Goal: Task Accomplishment & Management: Manage account settings

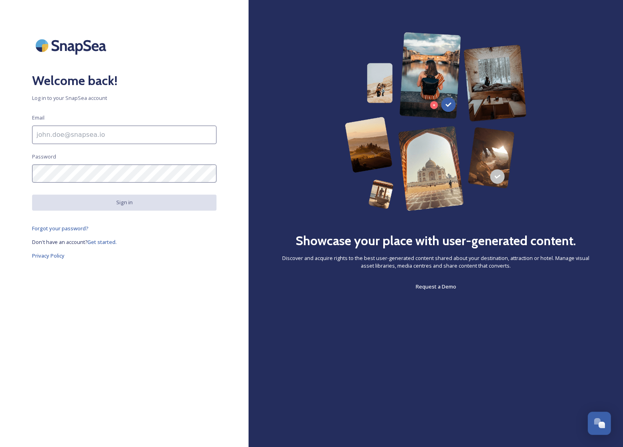
click at [98, 131] on input at bounding box center [124, 135] width 185 height 18
type input "[EMAIL_ADDRESS][DOMAIN_NAME]"
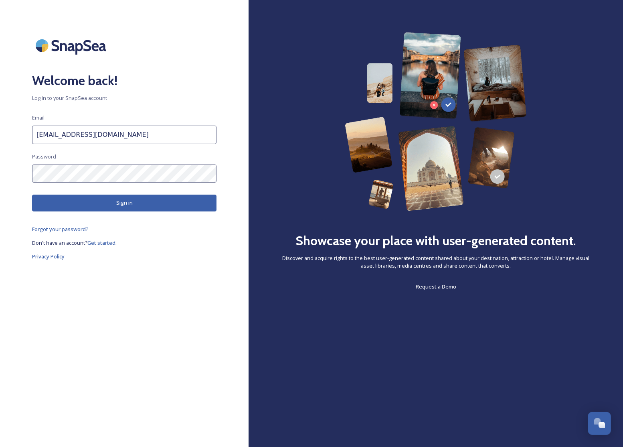
click at [134, 209] on button "Sign in" at bounding box center [124, 203] width 185 height 16
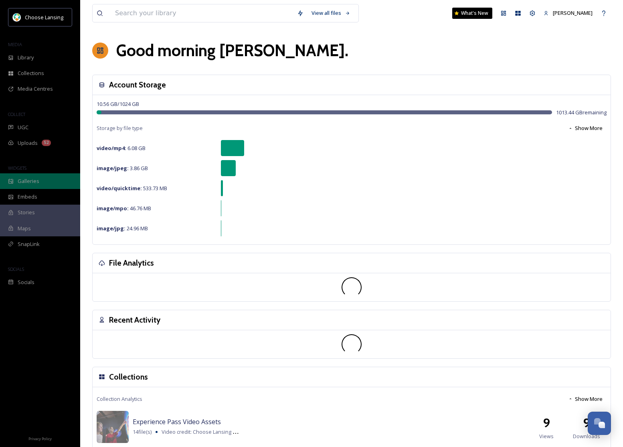
click at [41, 177] on div "Galleries" at bounding box center [40, 181] width 80 height 16
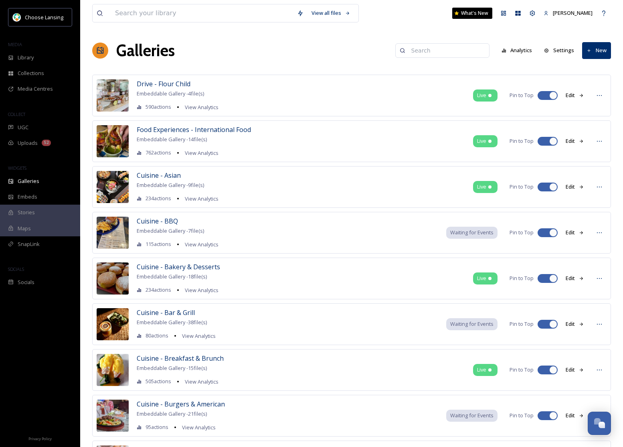
click at [591, 55] on button "New" at bounding box center [596, 50] width 29 height 16
click at [592, 71] on span "Gallery" at bounding box center [598, 69] width 17 height 8
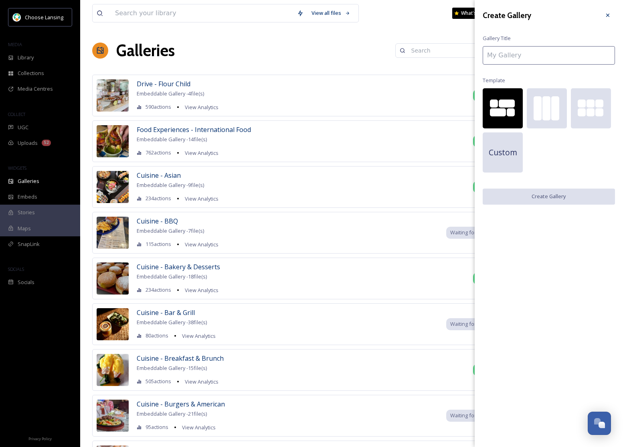
click at [523, 53] on input at bounding box center [549, 55] width 132 height 18
click at [597, 114] on div at bounding box center [600, 112] width 8 height 8
click at [505, 101] on div at bounding box center [507, 103] width 16 height 8
click at [548, 102] on div at bounding box center [547, 108] width 8 height 24
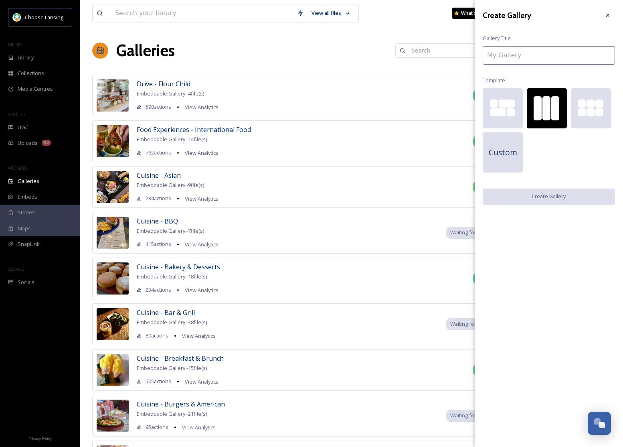
click at [499, 52] on input at bounding box center [549, 55] width 132 height 18
type input "R"
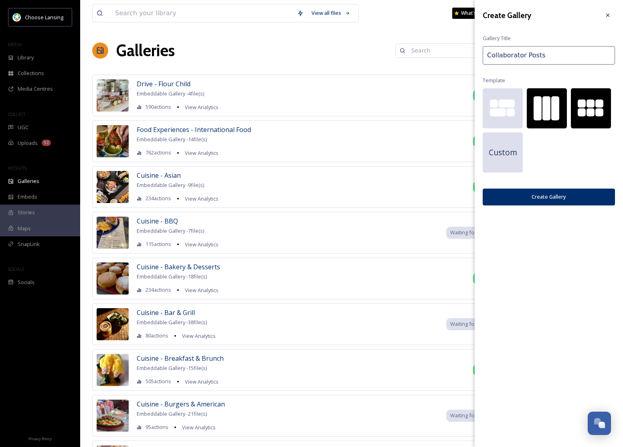
type input "Collaborator Posts"
drag, startPoint x: 585, startPoint y: 101, endPoint x: 587, endPoint y: 107, distance: 5.8
click at [585, 101] on div at bounding box center [582, 103] width 8 height 8
click at [573, 199] on button "Create Gallery" at bounding box center [549, 197] width 132 height 16
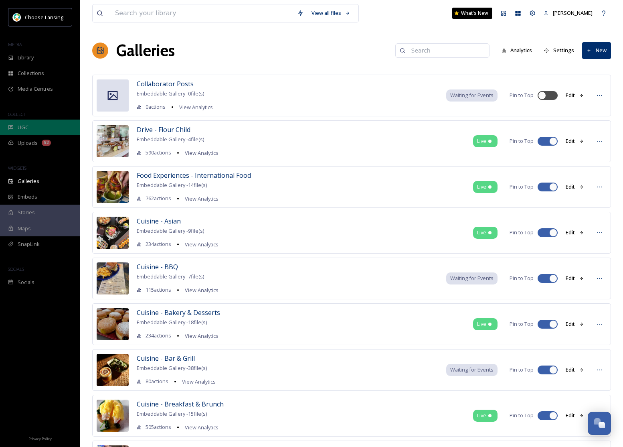
click at [26, 128] on span "UGC" at bounding box center [23, 128] width 11 height 8
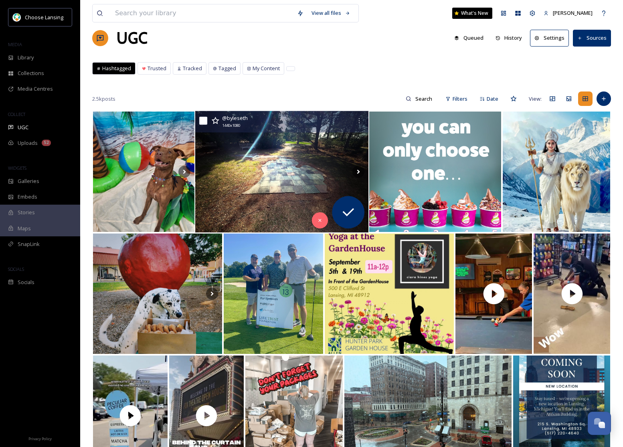
scroll to position [16, 0]
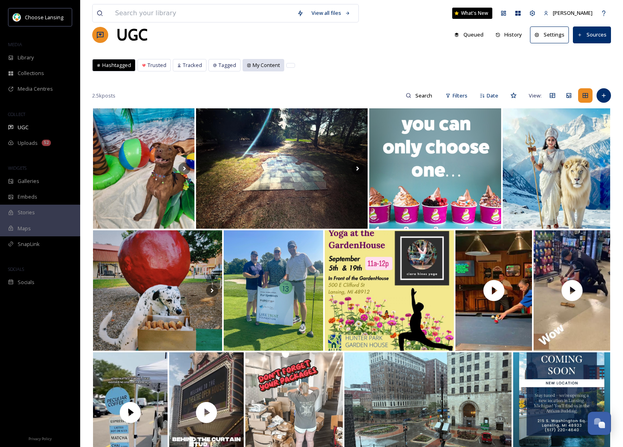
click at [249, 65] on icon at bounding box center [248, 64] width 3 height 3
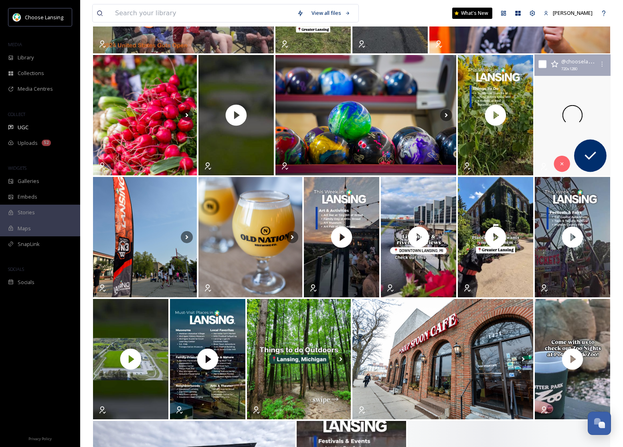
scroll to position [191, 0]
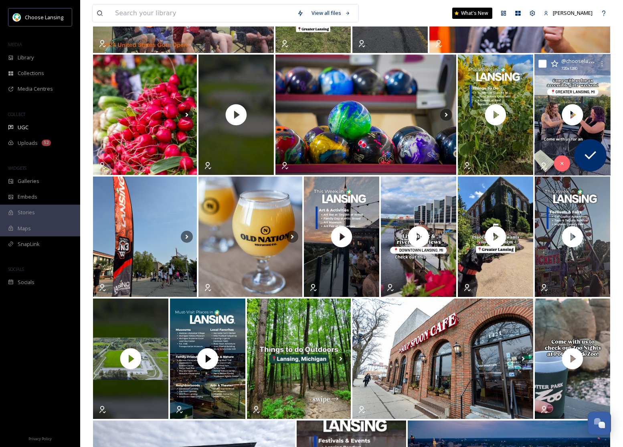
click at [544, 66] on input "checkbox" at bounding box center [543, 64] width 8 height 8
checkbox input "true"
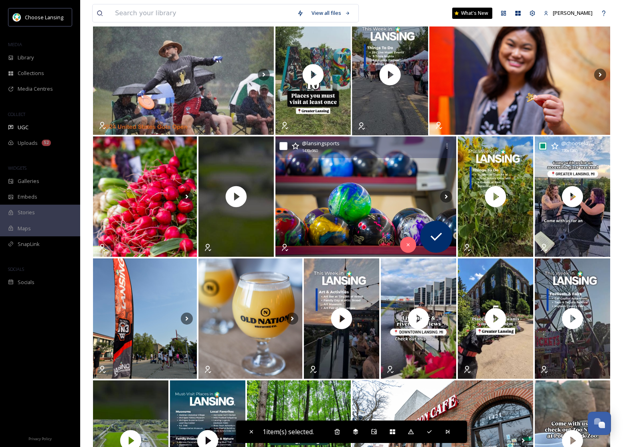
scroll to position [0, 0]
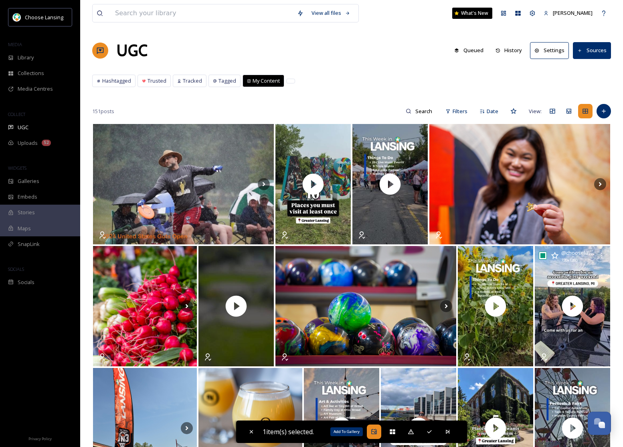
click at [375, 431] on icon at bounding box center [373, 431] width 5 height 5
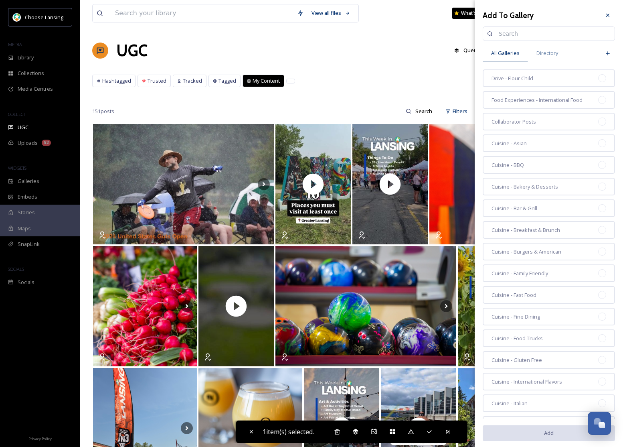
click at [509, 34] on input at bounding box center [553, 34] width 116 height 16
type input "coll"
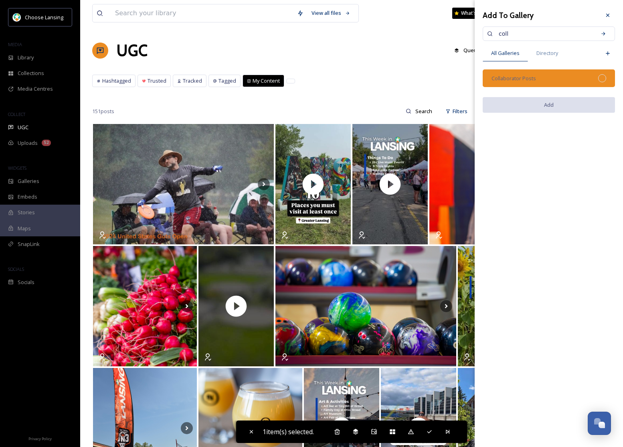
click at [533, 79] on span "Collaborator Posts" at bounding box center [514, 79] width 45 height 8
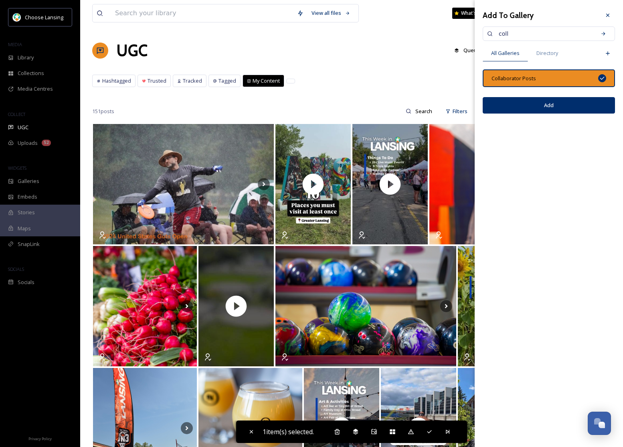
click at [555, 102] on button "Add" at bounding box center [549, 105] width 132 height 16
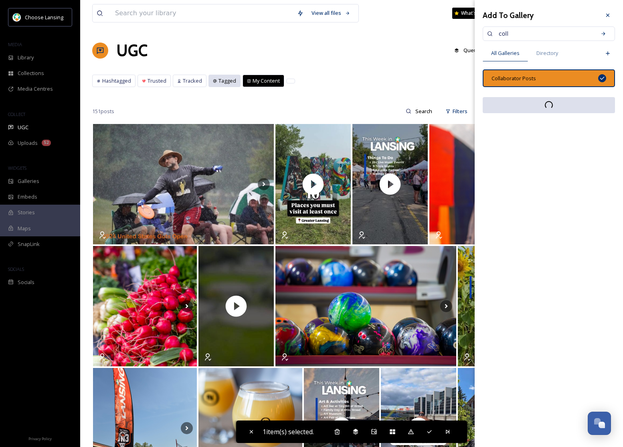
click at [228, 83] on span "Tagged" at bounding box center [228, 81] width 18 height 8
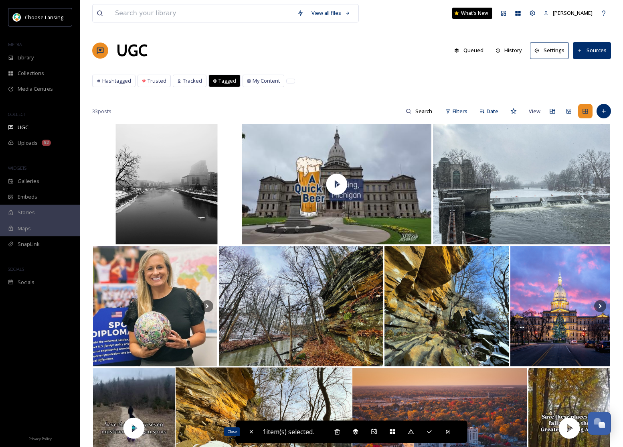
click at [247, 435] on div "Close" at bounding box center [251, 431] width 14 height 14
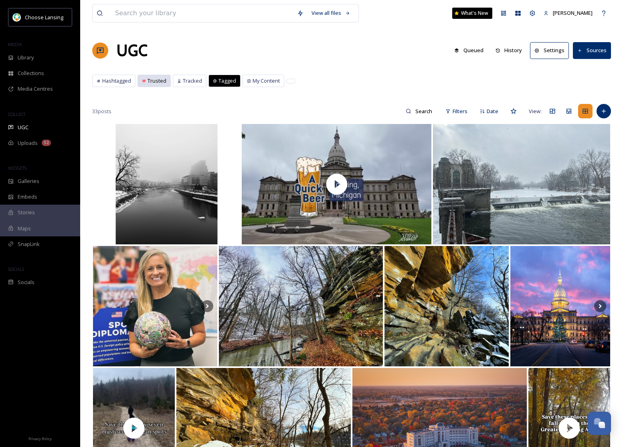
click at [148, 80] on span "Trusted" at bounding box center [157, 81] width 19 height 8
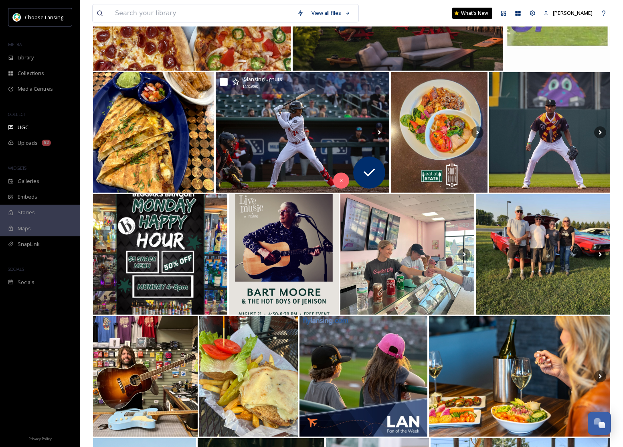
scroll to position [2370, 0]
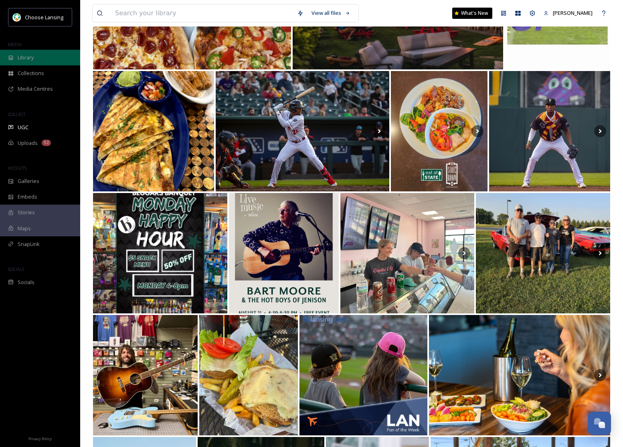
click at [30, 58] on span "Library" at bounding box center [26, 58] width 16 height 8
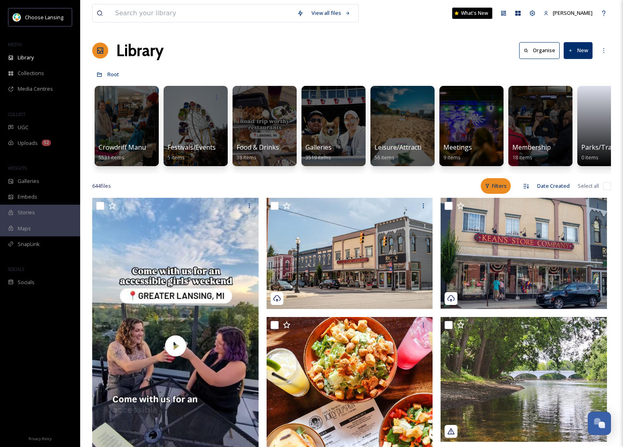
click at [496, 188] on div "Filters" at bounding box center [496, 186] width 30 height 16
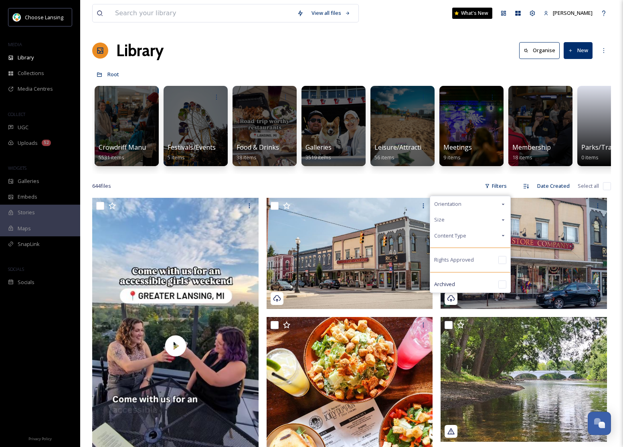
click at [479, 237] on div "Content Type" at bounding box center [470, 236] width 80 height 16
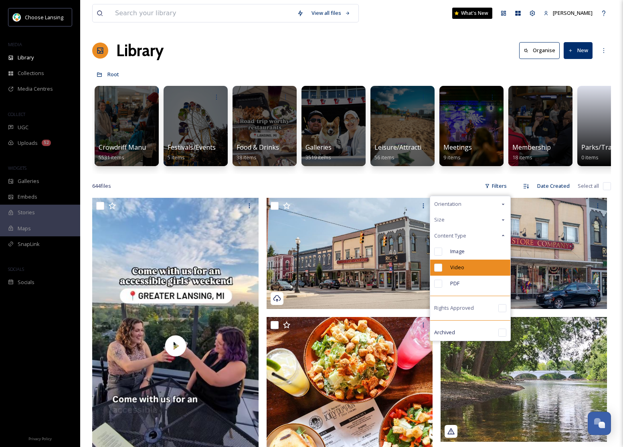
click at [480, 268] on div "Video" at bounding box center [470, 268] width 80 height 16
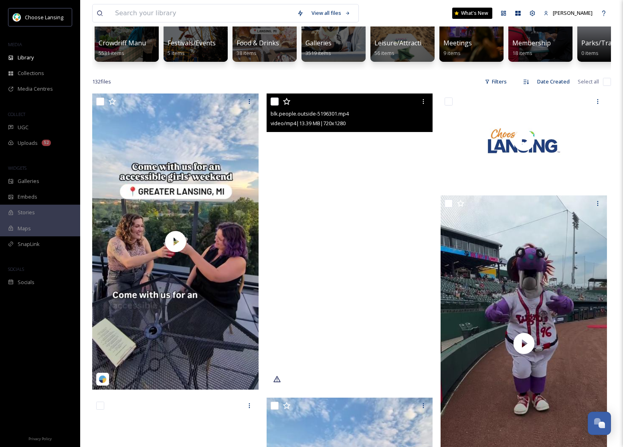
scroll to position [106, 0]
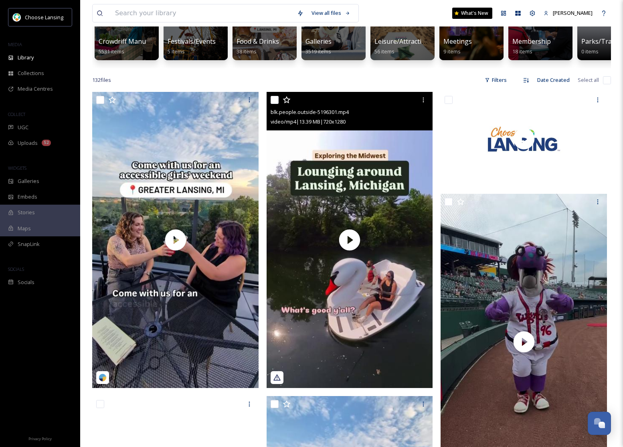
click at [278, 99] on input "checkbox" at bounding box center [275, 100] width 8 height 8
checkbox input "true"
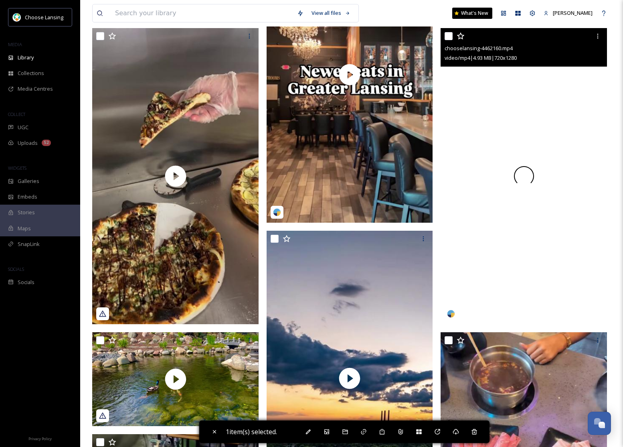
scroll to position [2096, 0]
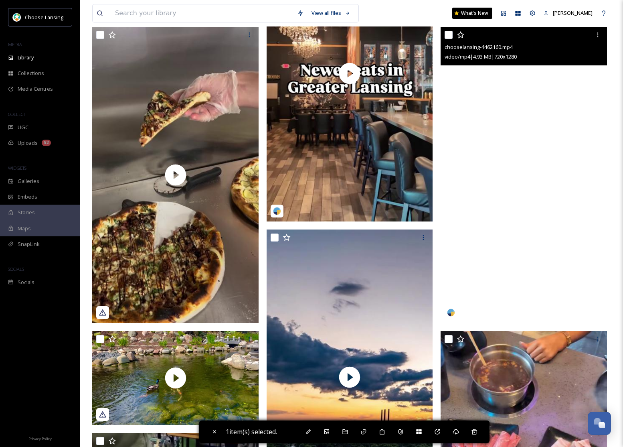
click at [495, 190] on video "chooselansing-4462160.mp4" at bounding box center [524, 175] width 166 height 296
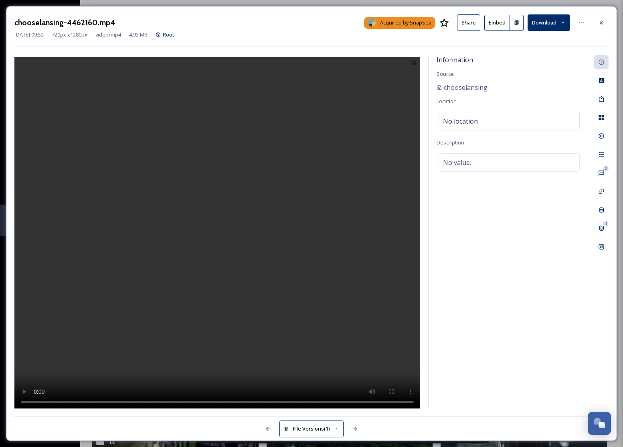
click at [605, 23] on div at bounding box center [601, 23] width 14 height 14
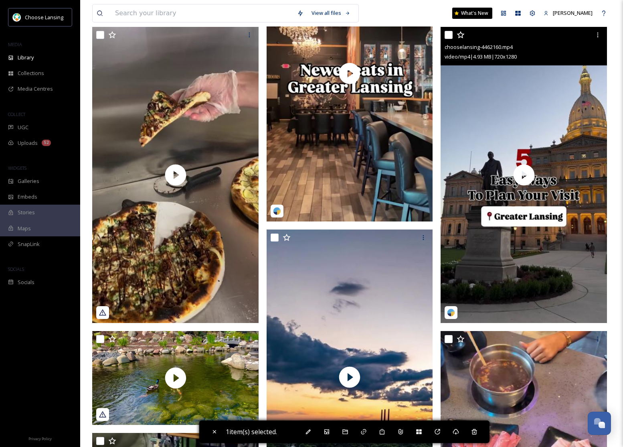
click at [450, 37] on input "checkbox" at bounding box center [449, 35] width 8 height 8
checkbox input "true"
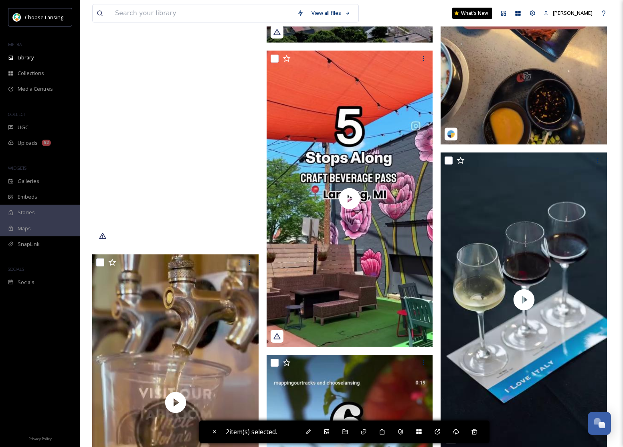
scroll to position [2585, 0]
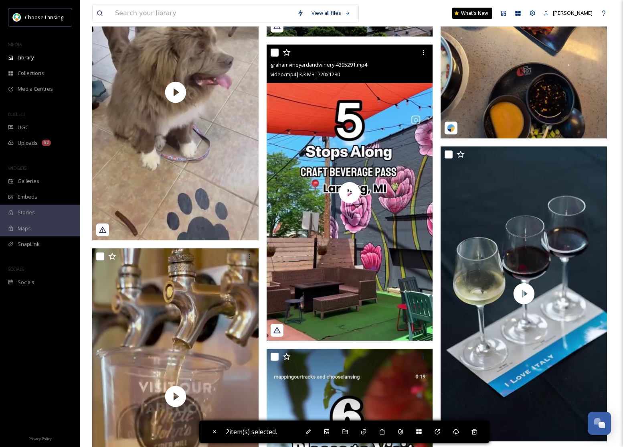
click at [273, 53] on input "checkbox" at bounding box center [275, 53] width 8 height 8
checkbox input "true"
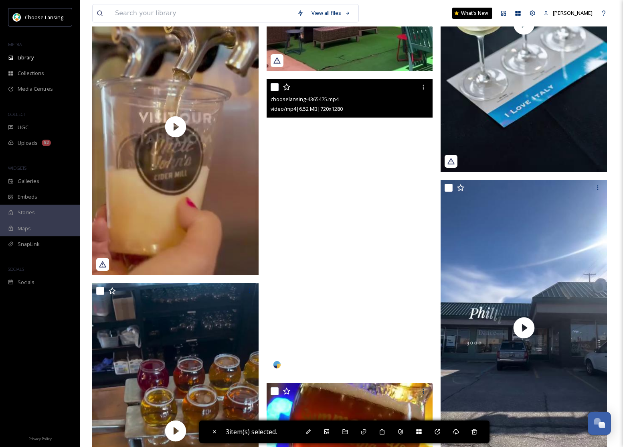
scroll to position [2855, 0]
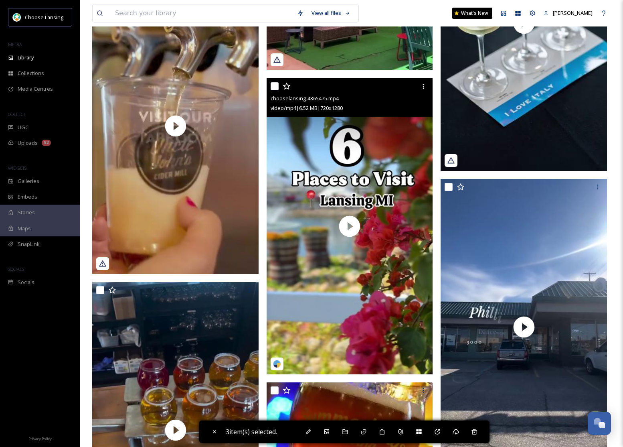
click at [274, 89] on input "checkbox" at bounding box center [275, 86] width 8 height 8
checkbox input "true"
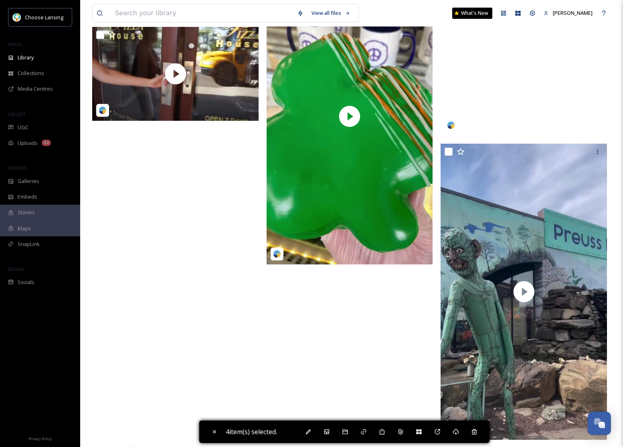
scroll to position [12641, 0]
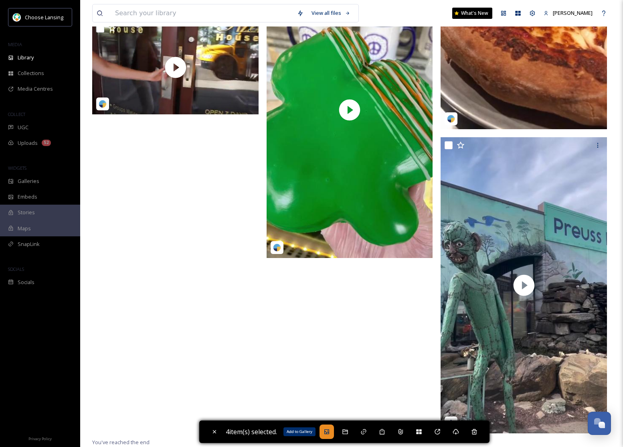
click at [331, 435] on div "Add to Gallery" at bounding box center [327, 431] width 14 height 14
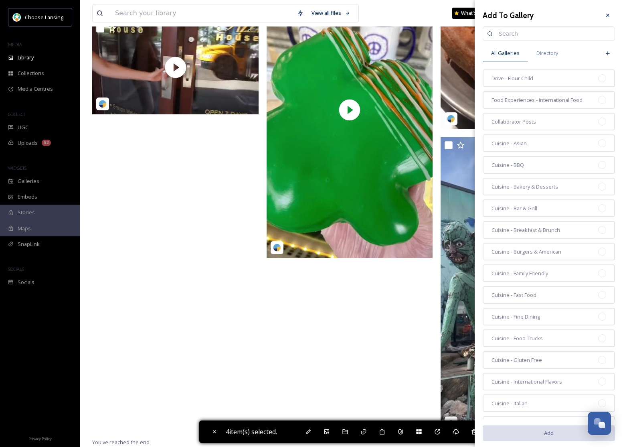
click at [513, 33] on input at bounding box center [553, 34] width 116 height 16
type input "collab"
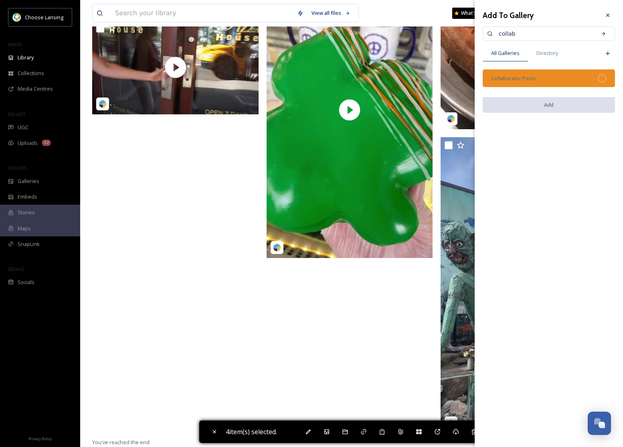
click at [554, 73] on div "Collaborator Posts" at bounding box center [549, 78] width 132 height 18
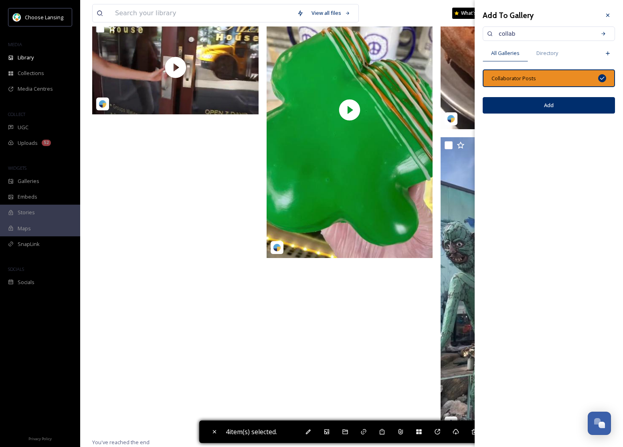
click at [564, 103] on button "Add" at bounding box center [549, 105] width 132 height 16
checkbox input "false"
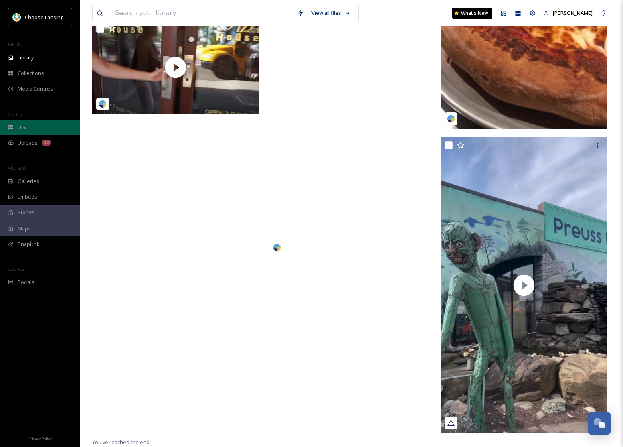
click at [6, 131] on div "UGC" at bounding box center [40, 128] width 80 height 16
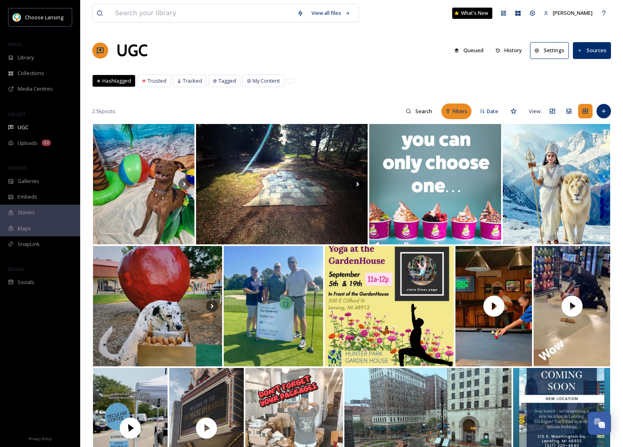
click at [458, 111] on span "Filters" at bounding box center [460, 112] width 15 height 8
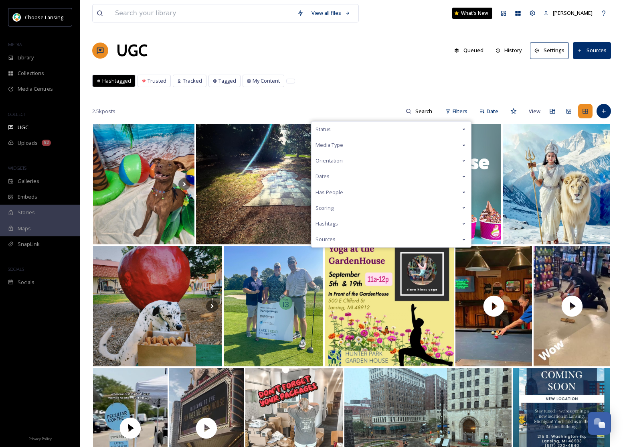
click at [467, 144] on icon at bounding box center [464, 145] width 6 height 6
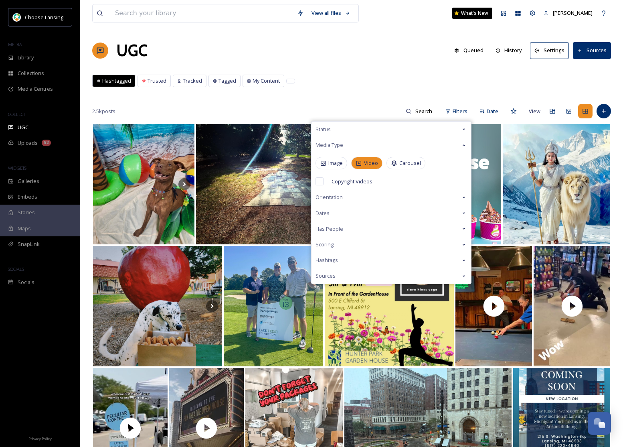
click at [373, 163] on span "Video" at bounding box center [371, 163] width 14 height 8
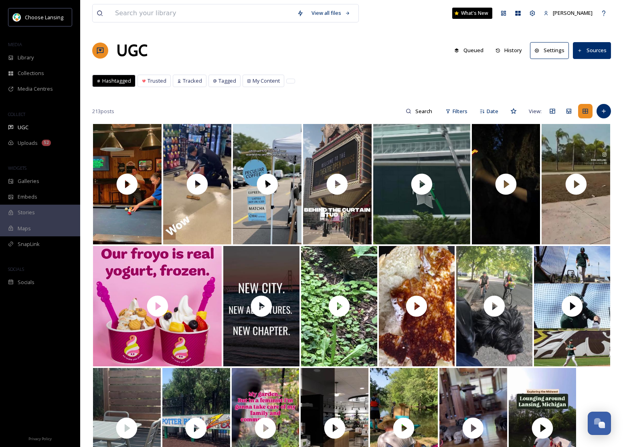
click at [355, 95] on div "View all files What's New [PERSON_NAME] UGC Queued History Settings Sources Has…" at bounding box center [351, 285] width 543 height 570
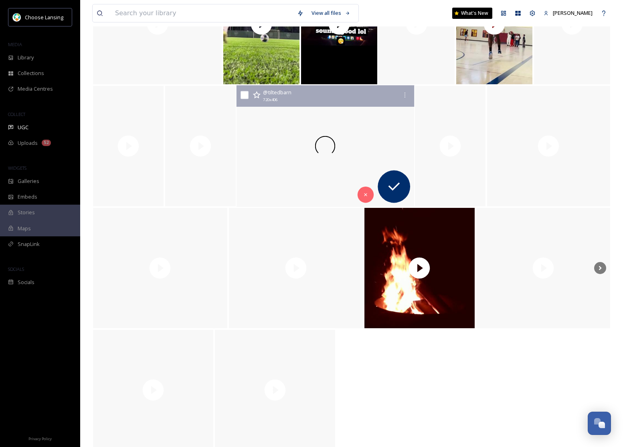
scroll to position [3954, 0]
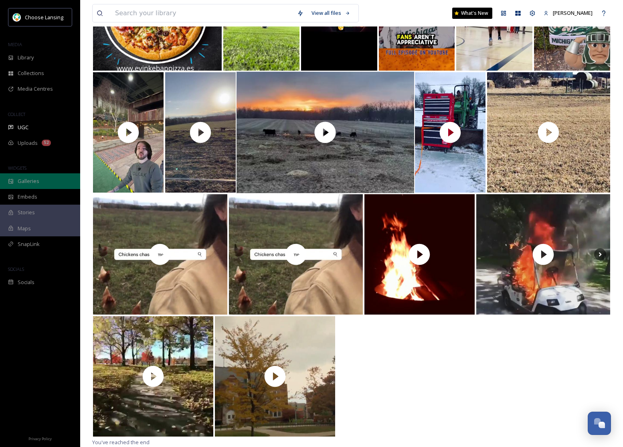
click at [38, 182] on span "Galleries" at bounding box center [29, 181] width 22 height 8
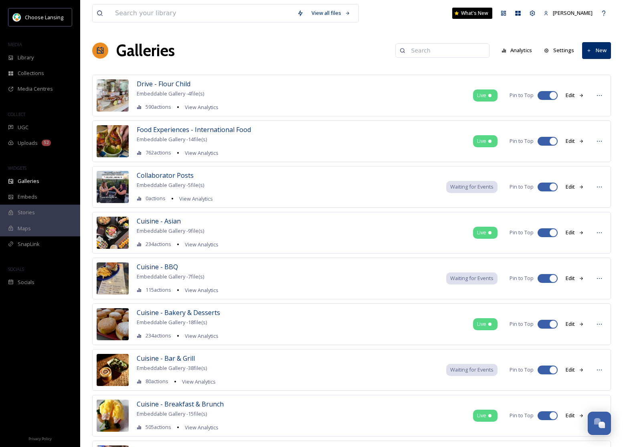
click at [465, 51] on input at bounding box center [447, 51] width 78 height 16
type input "collab"
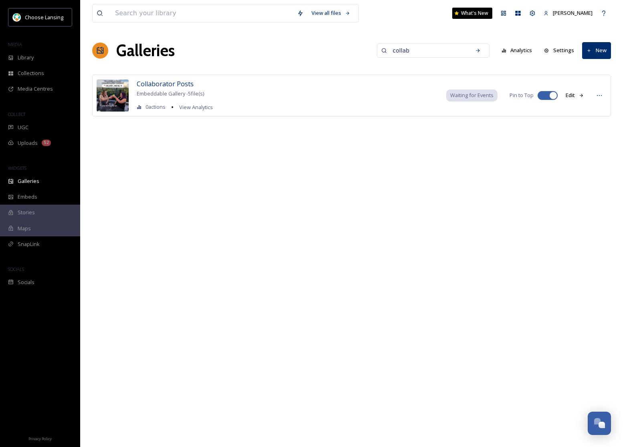
click at [553, 94] on div at bounding box center [554, 95] width 8 height 8
checkbox input "false"
click at [162, 87] on span "Collaborator Posts" at bounding box center [165, 83] width 57 height 9
